Goal: Book appointment/travel/reservation

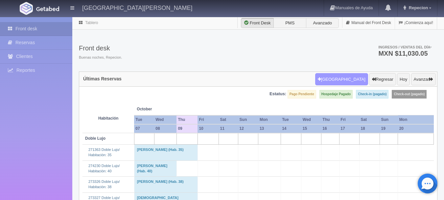
click at [346, 79] on button "[GEOGRAPHIC_DATA]" at bounding box center [341, 79] width 53 height 12
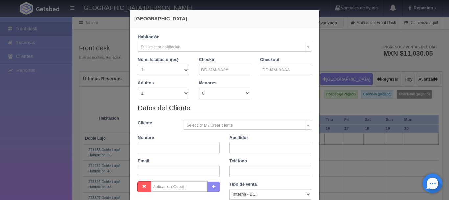
checkbox input "false"
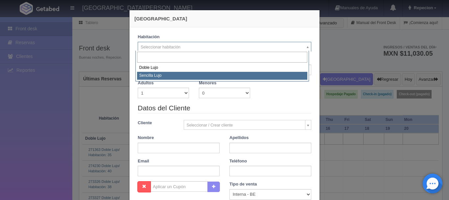
select select "576"
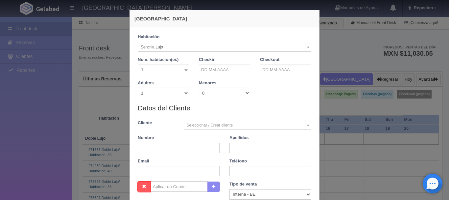
checkbox input "false"
click at [184, 93] on select "1 2 3 4 5 6 7 8 9 10" at bounding box center [163, 92] width 51 height 11
select select "2"
click at [138, 87] on select "1 2 3 4 5 6 7 8 9 10" at bounding box center [163, 92] width 51 height 11
checkbox input "false"
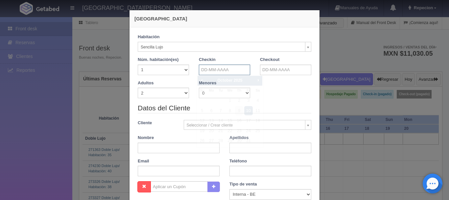
click at [207, 69] on input "text" at bounding box center [224, 69] width 51 height 11
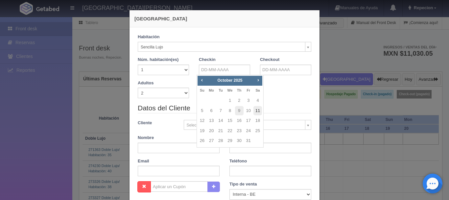
click at [258, 110] on link "11" at bounding box center [258, 111] width 9 height 10
type input "[DATE]"
checkbox input "false"
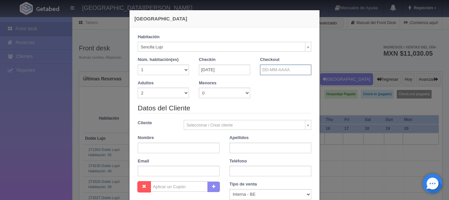
click at [272, 71] on input "text" at bounding box center [285, 69] width 51 height 11
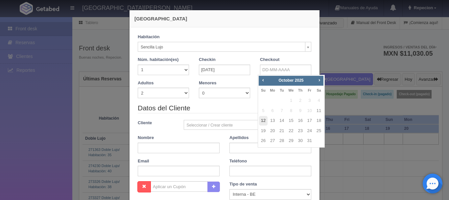
click at [264, 122] on link "12" at bounding box center [263, 121] width 9 height 10
type input "[DATE]"
checkbox input "false"
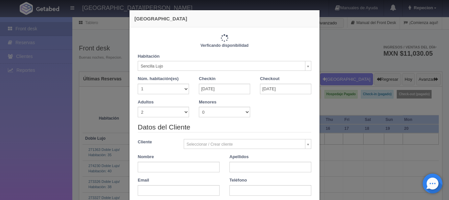
type input "1150.00"
checkbox input "false"
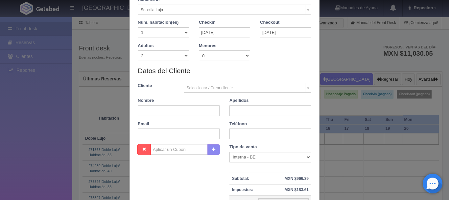
scroll to position [66, 0]
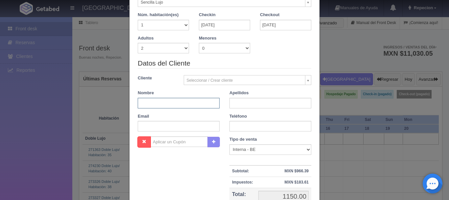
click at [173, 103] on input "text" at bounding box center [179, 103] width 82 height 11
type input "cesar"
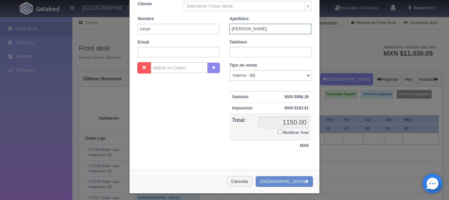
scroll to position [144, 0]
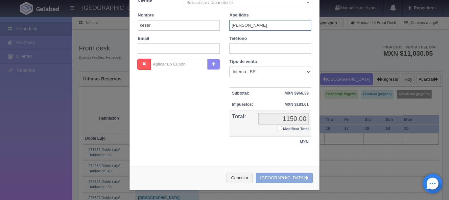
type input "[PERSON_NAME]"
click at [280, 180] on button "Crear Reserva" at bounding box center [284, 177] width 57 height 11
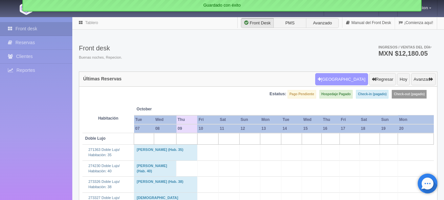
click at [345, 81] on button "[GEOGRAPHIC_DATA]" at bounding box center [341, 79] width 53 height 12
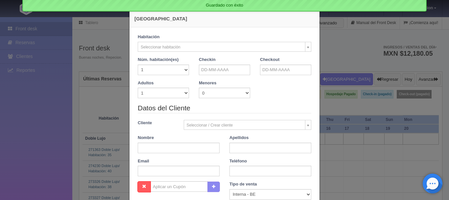
checkbox input "false"
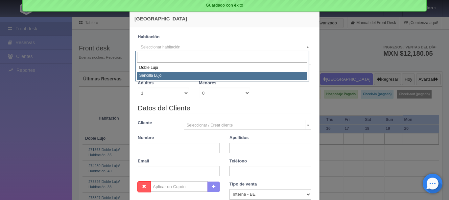
select select "576"
checkbox input "false"
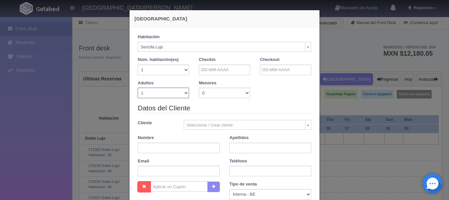
click at [183, 92] on select "1 2 3 4 5 6 7 8 9 10" at bounding box center [163, 92] width 51 height 11
select select "2"
click at [138, 87] on select "1 2 3 4 5 6 7 8 9 10" at bounding box center [163, 92] width 51 height 11
checkbox input "false"
click at [229, 68] on input "text" at bounding box center [224, 69] width 51 height 11
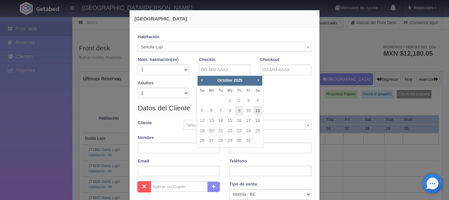
click at [257, 110] on link "11" at bounding box center [258, 111] width 9 height 10
type input "11-10-2025"
checkbox input "false"
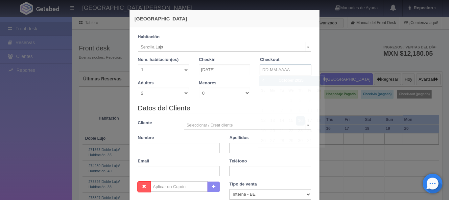
click at [274, 72] on input "text" at bounding box center [285, 69] width 51 height 11
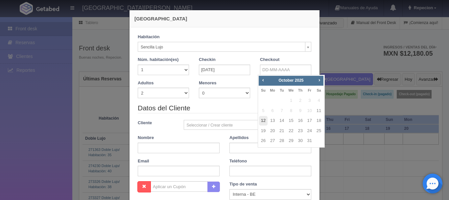
click at [262, 122] on link "12" at bounding box center [263, 121] width 9 height 10
type input "12-10-2025"
checkbox input "false"
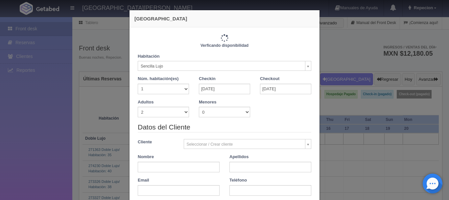
type input "1150.00"
checkbox input "false"
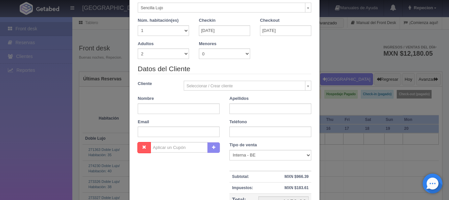
scroll to position [66, 0]
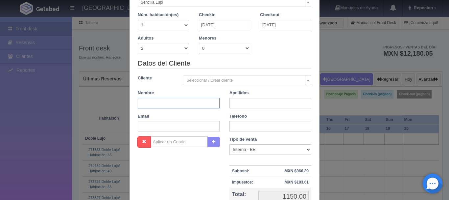
click at [177, 102] on input "text" at bounding box center [179, 103] width 82 height 11
type input "cesar"
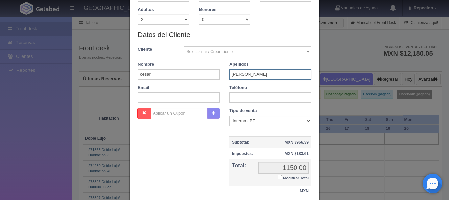
scroll to position [132, 0]
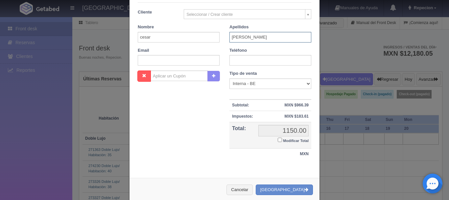
type input "maldonado"
click at [278, 141] on input "Modificar Total" at bounding box center [280, 139] width 4 height 4
checkbox input "true"
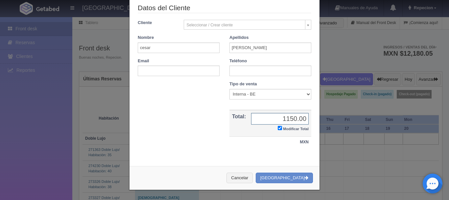
scroll to position [121, 0]
type input "960"
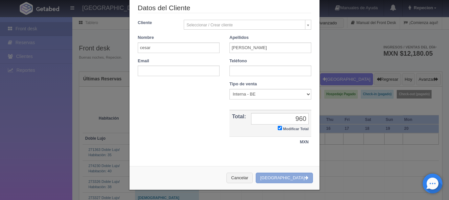
click at [284, 178] on button "[GEOGRAPHIC_DATA]" at bounding box center [284, 177] width 57 height 11
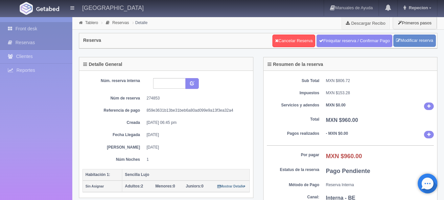
click at [20, 28] on link "Front desk" at bounding box center [36, 28] width 72 height 13
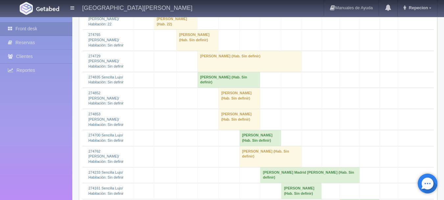
scroll to position [625, 0]
click at [238, 98] on td "[PERSON_NAME] (Hab. Sin definir)" at bounding box center [240, 97] width 42 height 21
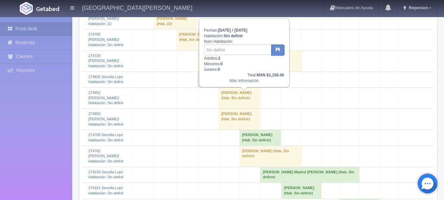
scroll to position [592, 0]
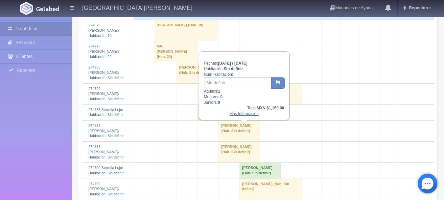
click at [240, 115] on link "Más Información" at bounding box center [244, 113] width 29 height 5
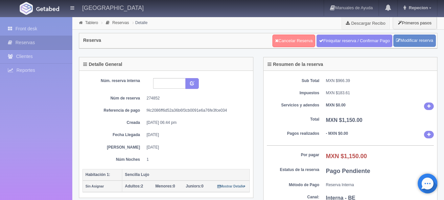
click at [288, 38] on link "Cancelar Reserva" at bounding box center [294, 41] width 43 height 12
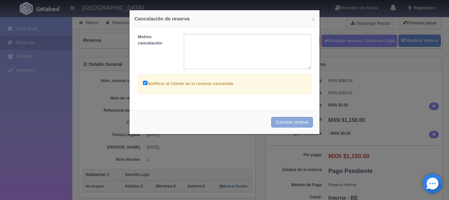
click at [289, 120] on button "Cancelar reserva" at bounding box center [292, 122] width 42 height 11
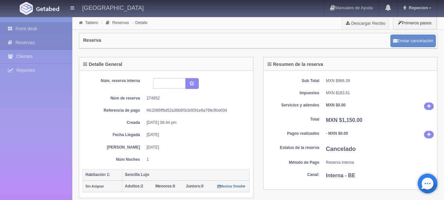
click at [25, 27] on link "Front desk" at bounding box center [36, 28] width 72 height 13
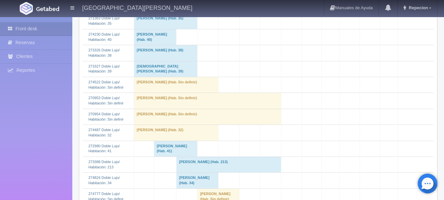
scroll to position [132, 0]
